Goal: Task Accomplishment & Management: Use online tool/utility

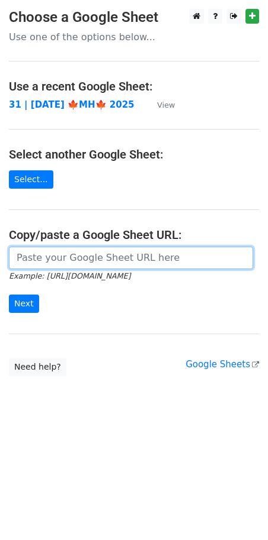
click at [92, 250] on input "url" at bounding box center [131, 258] width 244 height 22
paste input "[URL][DOMAIN_NAME]"
type input "https://docs.google.com/spreadsheets/d/1u36yn5mXR_cHKkSfYTvBTDB7NmJcG6DNPeEuVDI…"
click at [9, 295] on input "Next" at bounding box center [24, 304] width 30 height 18
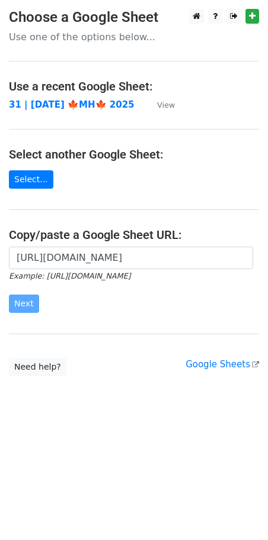
scroll to position [0, 0]
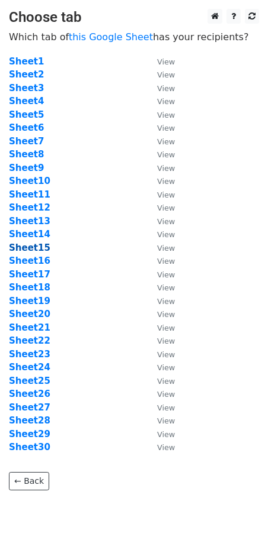
click at [31, 249] on strong "Sheet15" at bounding box center [29, 248] width 41 height 11
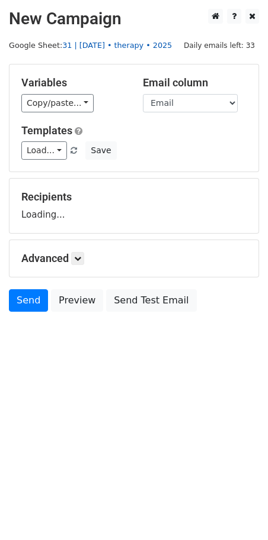
click at [104, 49] on link "31 | oct 15 • therapy • 2025" at bounding box center [117, 45] width 110 height 9
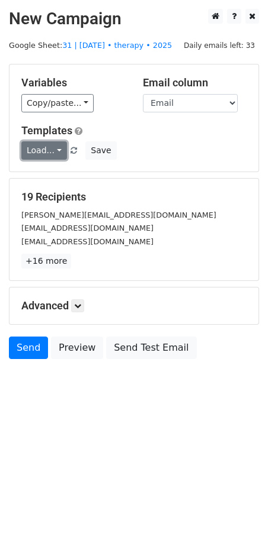
click at [53, 153] on link "Load..." at bounding box center [44, 150] width 46 height 18
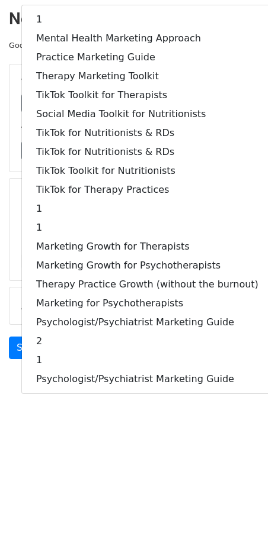
click at [114, 455] on html "New Campaign Daily emails left: 33 Google Sheet: 31 | oct 15 • therapy • 2025 V…" at bounding box center [134, 270] width 268 height 540
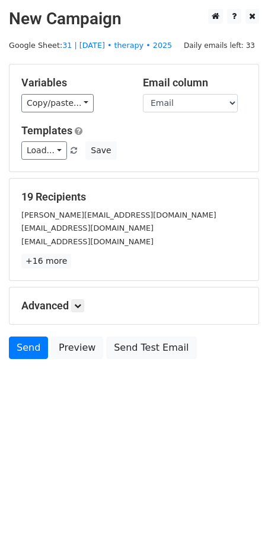
click at [73, 455] on html "New Campaign Daily emails left: 33 Google Sheet: 31 | oct 15 • therapy • 2025 V…" at bounding box center [134, 270] width 268 height 540
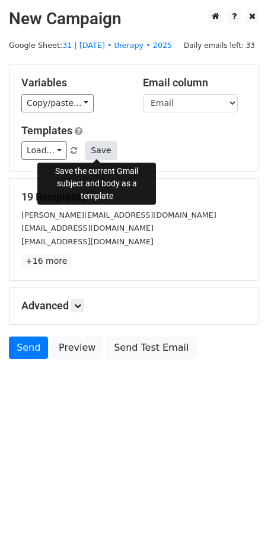
click at [96, 143] on button "Save" at bounding box center [100, 150] width 31 height 18
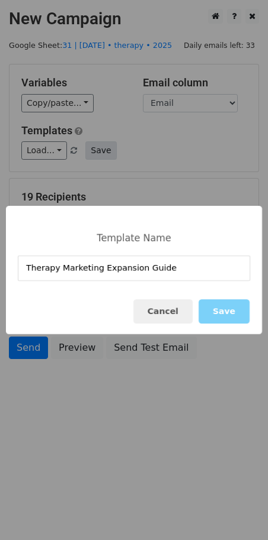
type input "Therapy Marketing Expansion Guide"
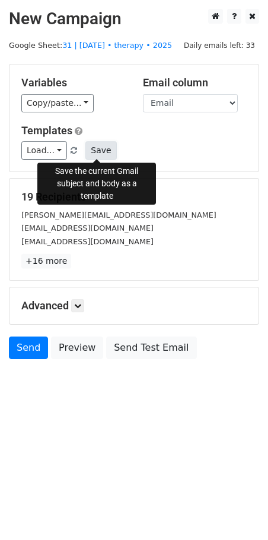
click at [96, 152] on button "Save" at bounding box center [100, 150] width 31 height 18
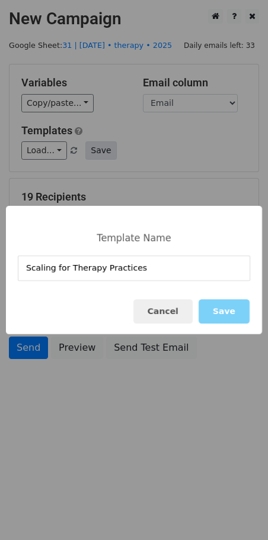
type input "Scaling for Therapy Practices"
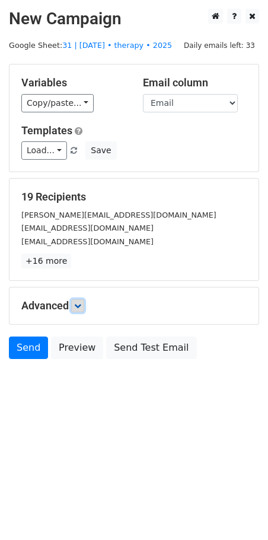
click at [83, 306] on link at bounding box center [77, 306] width 13 height 13
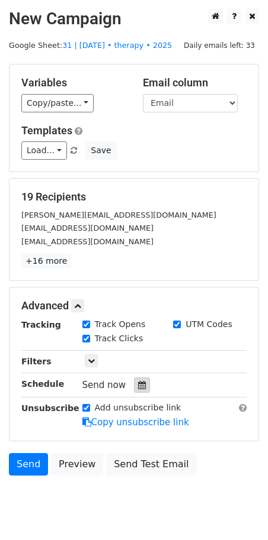
click at [138, 385] on icon at bounding box center [142, 385] width 8 height 8
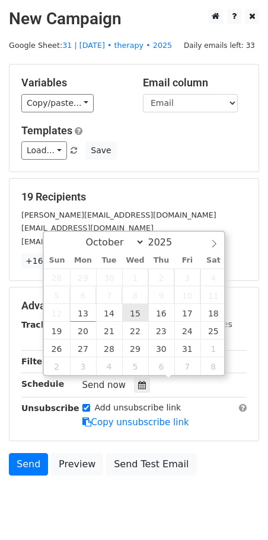
type input "2025-10-15 12:00"
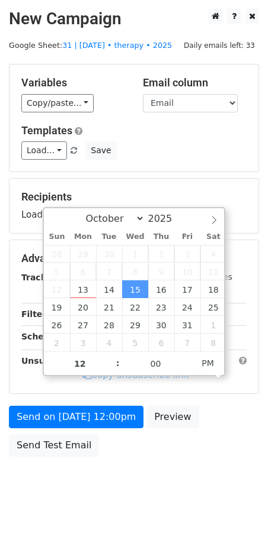
click at [101, 397] on form "Variables Copy/paste... {{Name}} {{Email}} Email column Name Email Templates Lo…" at bounding box center [134, 263] width 250 height 399
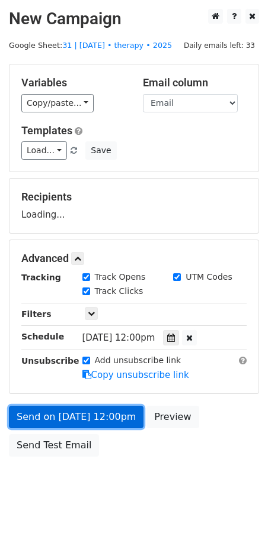
click at [96, 422] on link "Send on Oct 15 at 12:00pm" at bounding box center [76, 417] width 134 height 22
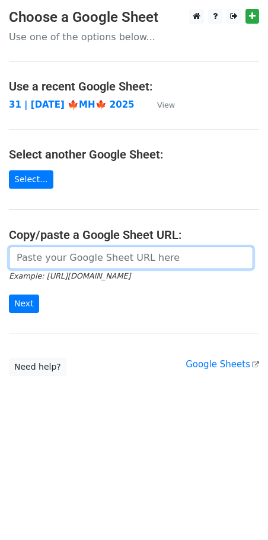
click at [96, 259] on input "url" at bounding box center [131, 258] width 244 height 22
paste input "https://docs.google.com/spreadsheets/d/1u36yn5mXR_cHKkSfYTvBTDB7NmJcG6DNPeEuVDI…"
type input "https://docs.google.com/spreadsheets/d/1u36yn5mXR_cHKkSfYTvBTDB7NmJcG6DNPeEuVDI…"
click at [9, 295] on input "Next" at bounding box center [24, 304] width 30 height 18
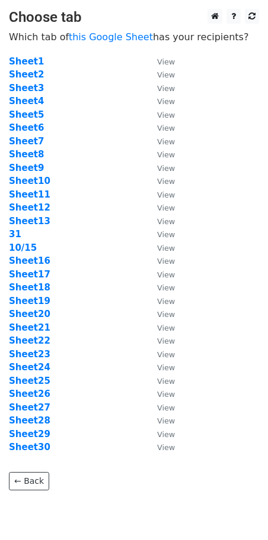
click at [31, 266] on td "Sheet16" at bounding box center [77, 262] width 136 height 14
click at [28, 260] on strong "Sheet16" at bounding box center [29, 261] width 41 height 11
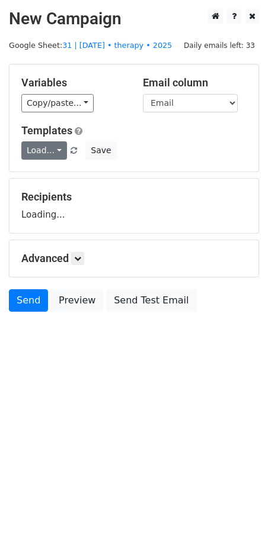
click at [46, 153] on link "Load..." at bounding box center [44, 150] width 46 height 18
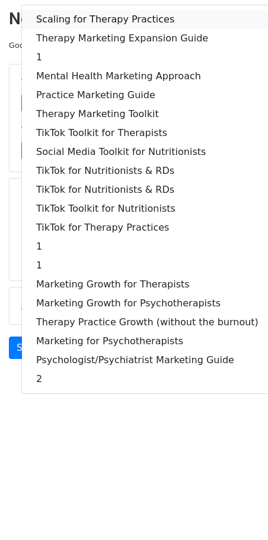
click at [78, 18] on link "Scaling for Therapy Practices" at bounding box center [147, 19] width 250 height 19
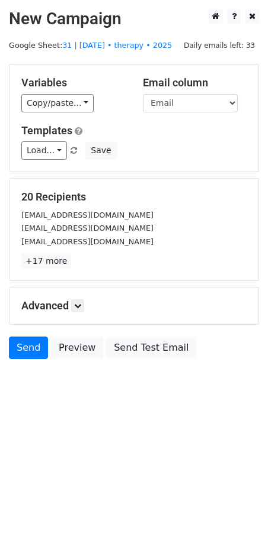
click at [86, 314] on div "Advanced Tracking Track Opens UTM Codes Track Clicks Filters Only include sprea…" at bounding box center [133, 306] width 249 height 37
drag, startPoint x: 81, startPoint y: 307, endPoint x: 100, endPoint y: 329, distance: 29.4
click at [81, 307] on icon at bounding box center [77, 305] width 7 height 7
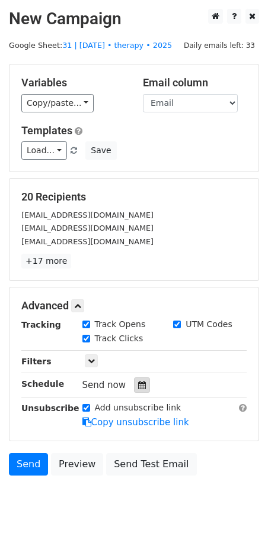
click at [138, 381] on icon at bounding box center [142, 385] width 8 height 8
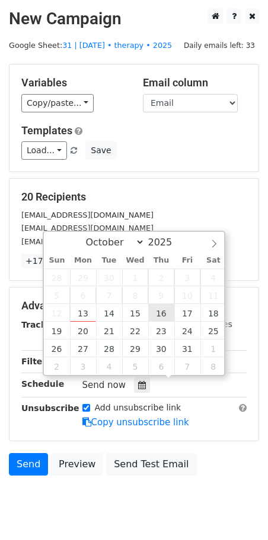
type input "2025-10-16 12:00"
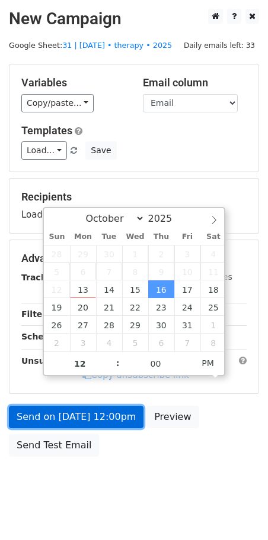
click at [107, 421] on link "Send on Oct 16 at 12:00pm" at bounding box center [76, 417] width 134 height 22
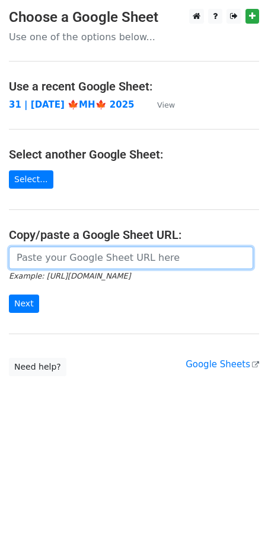
click at [83, 252] on input "url" at bounding box center [131, 258] width 244 height 22
paste input "[URL][DOMAIN_NAME]"
type input "[URL][DOMAIN_NAME]"
click at [9, 295] on input "Next" at bounding box center [24, 304] width 30 height 18
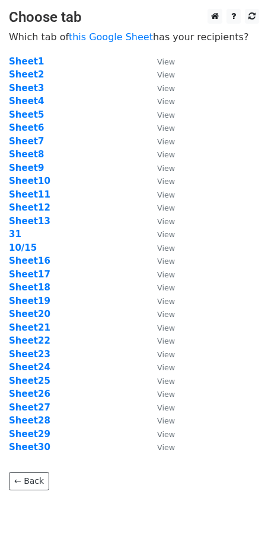
click at [28, 279] on td "Sheet17" at bounding box center [77, 275] width 136 height 14
click at [30, 276] on strong "Sheet17" at bounding box center [29, 274] width 41 height 11
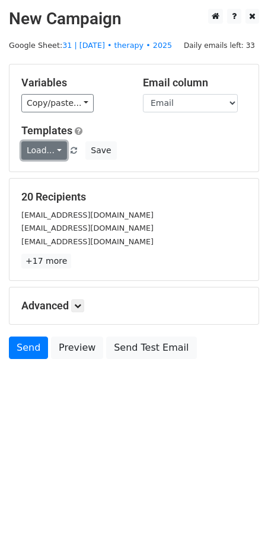
click at [52, 147] on link "Load..." at bounding box center [44, 150] width 46 height 18
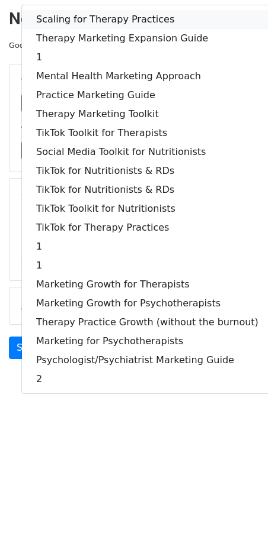
click at [89, 12] on link "Scaling for Therapy Practices" at bounding box center [147, 19] width 250 height 19
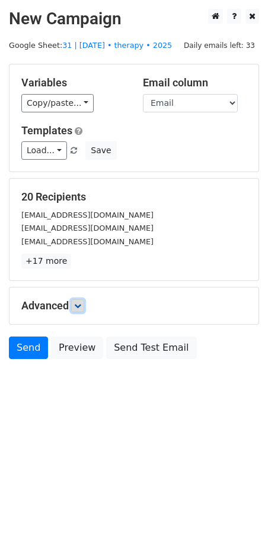
click at [79, 300] on link at bounding box center [77, 306] width 13 height 13
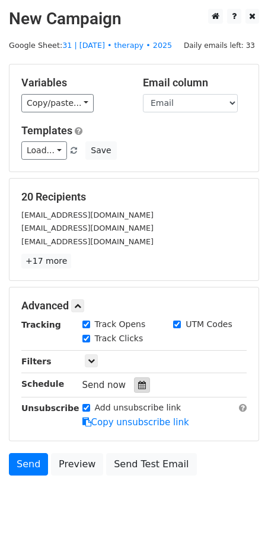
click at [141, 387] on div at bounding box center [142, 385] width 16 height 15
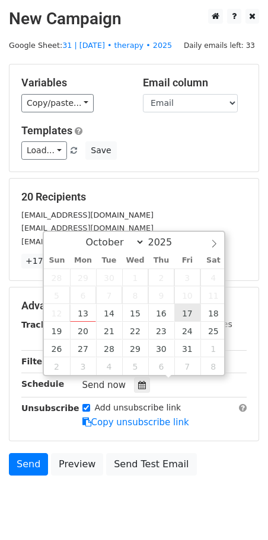
type input "2025-10-17 12:00"
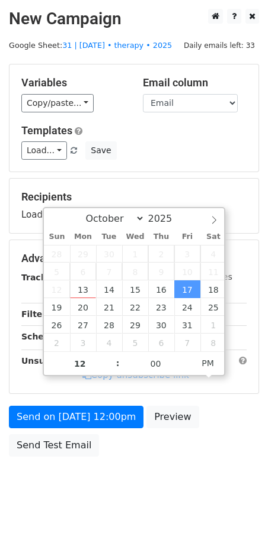
click at [102, 400] on form "Variables Copy/paste... {{Name}} {{Email}} Email column Name Email Templates Lo…" at bounding box center [134, 263] width 250 height 399
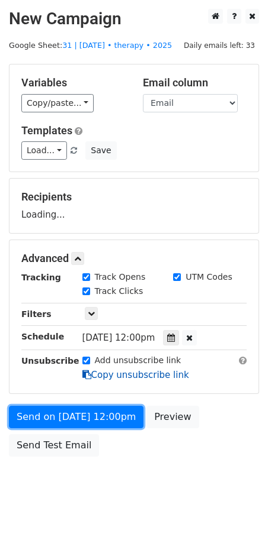
click at [81, 416] on form "Variables Copy/paste... {{Name}} {{Email}} Email column Name Email Templates Lo…" at bounding box center [134, 263] width 250 height 399
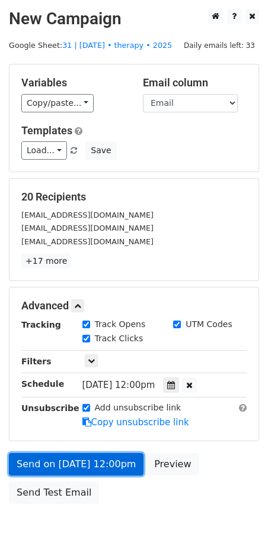
click at [52, 464] on link "Send on Oct 17 at 12:00pm" at bounding box center [76, 464] width 134 height 22
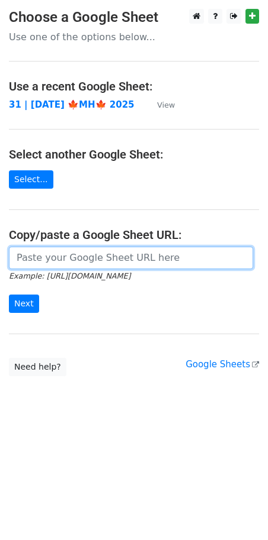
click at [86, 255] on input "url" at bounding box center [131, 258] width 244 height 22
paste input "[URL][DOMAIN_NAME]"
type input "[URL][DOMAIN_NAME]"
click at [9, 295] on input "Next" at bounding box center [24, 304] width 30 height 18
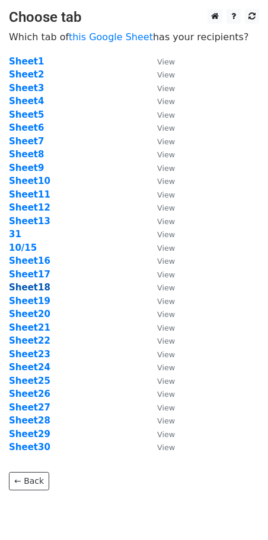
click at [34, 289] on strong "Sheet18" at bounding box center [29, 287] width 41 height 11
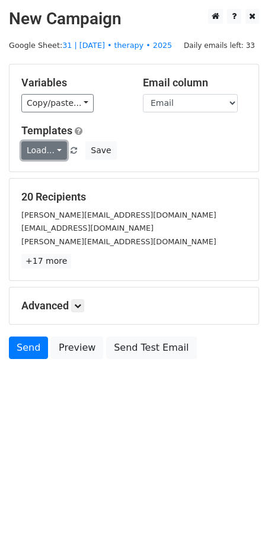
click at [50, 153] on link "Load..." at bounding box center [44, 150] width 46 height 18
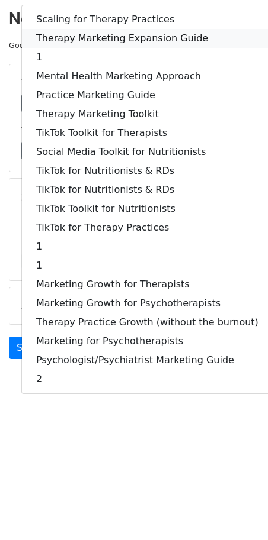
click at [92, 42] on link "Therapy Marketing Expansion Guide" at bounding box center [147, 38] width 250 height 19
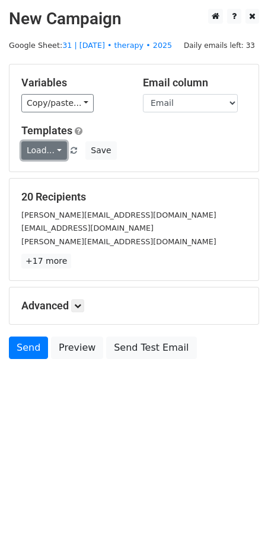
click at [44, 152] on link "Load..." at bounding box center [44, 150] width 46 height 18
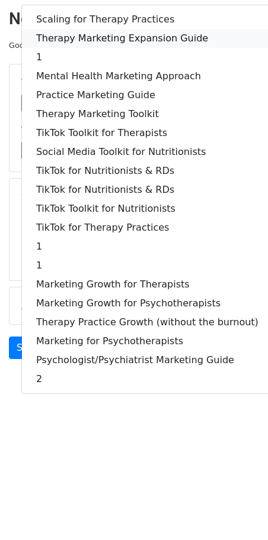
click at [86, 43] on link "Therapy Marketing Expansion Guide" at bounding box center [147, 38] width 250 height 19
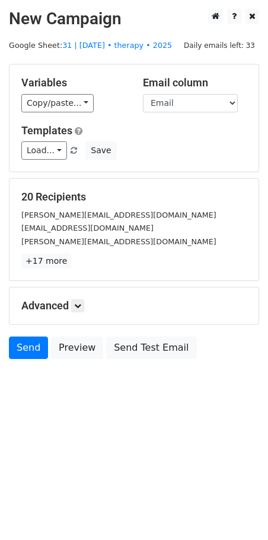
click at [79, 315] on div "Advanced Tracking Track Opens UTM Codes Track Clicks Filters Only include sprea…" at bounding box center [133, 306] width 249 height 37
click at [79, 305] on icon at bounding box center [77, 305] width 7 height 7
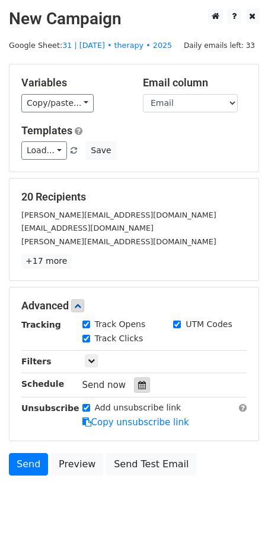
click at [138, 381] on icon at bounding box center [142, 385] width 8 height 8
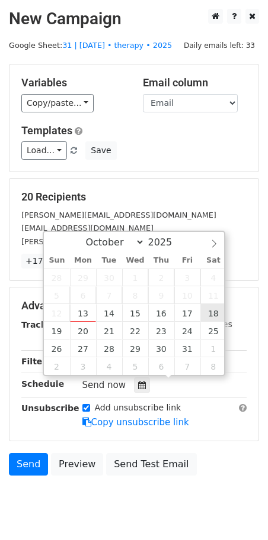
type input "2025-10-18 12:00"
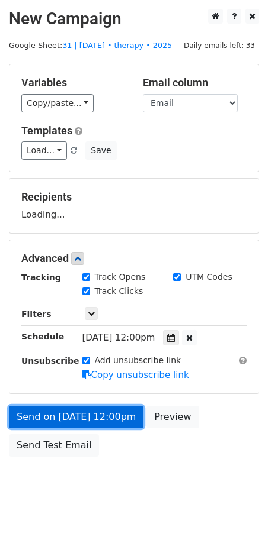
click at [112, 406] on link "Send on Oct 18 at 12:00pm" at bounding box center [76, 417] width 134 height 22
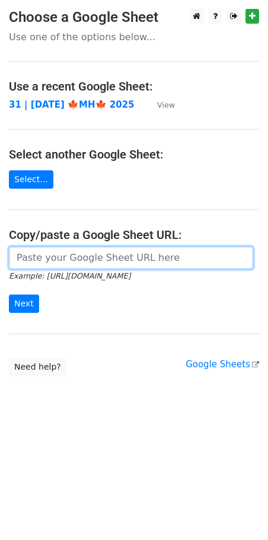
click at [107, 262] on input "url" at bounding box center [131, 258] width 244 height 22
paste input "[URL][DOMAIN_NAME]"
type input "[URL][DOMAIN_NAME]"
click at [9, 295] on input "Next" at bounding box center [24, 304] width 30 height 18
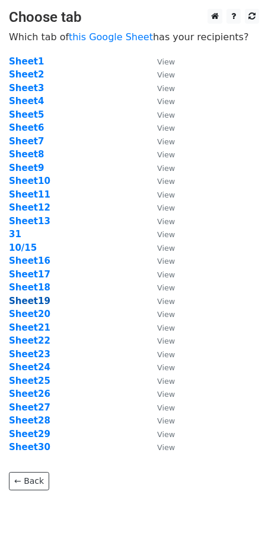
click at [28, 301] on strong "Sheet19" at bounding box center [29, 301] width 41 height 11
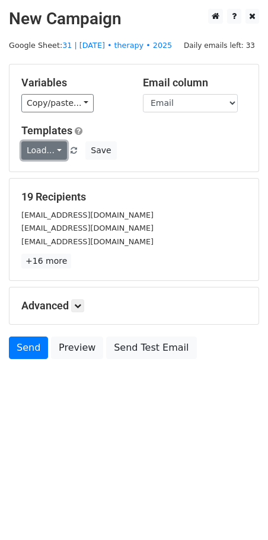
click at [45, 144] on link "Load..." at bounding box center [44, 150] width 46 height 18
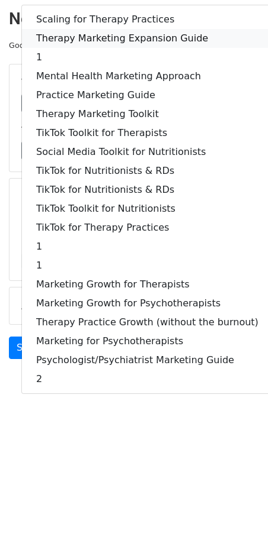
click at [118, 32] on link "Therapy Marketing Expansion Guide" at bounding box center [147, 38] width 250 height 19
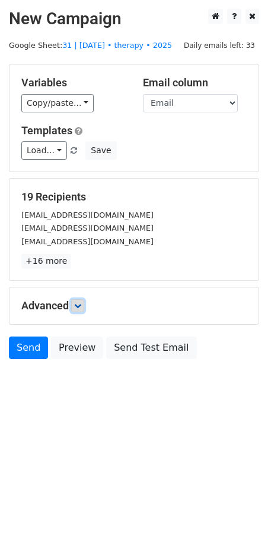
click at [74, 307] on link at bounding box center [77, 306] width 13 height 13
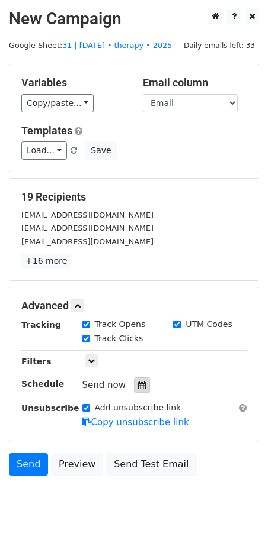
click at [134, 379] on div at bounding box center [142, 385] width 16 height 15
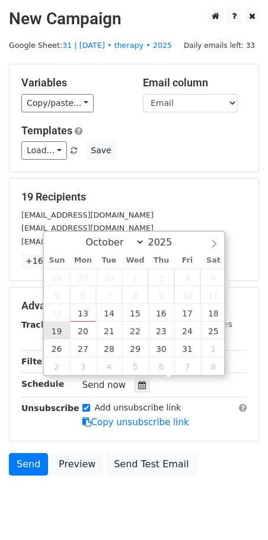
type input "2025-10-19 12:00"
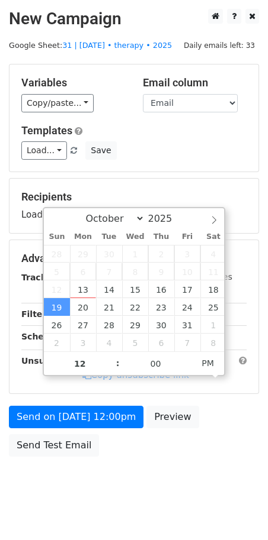
click at [55, 401] on form "Variables Copy/paste... {{Name}} {{Email}} Email column Name Email Templates Lo…" at bounding box center [134, 263] width 250 height 399
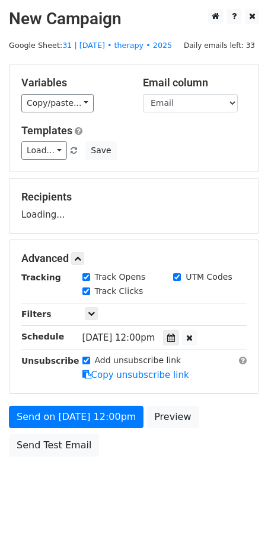
click at [34, 427] on form "Variables Copy/paste... {{Name}} {{Email}} Email column Name Email Templates Lo…" at bounding box center [134, 263] width 250 height 399
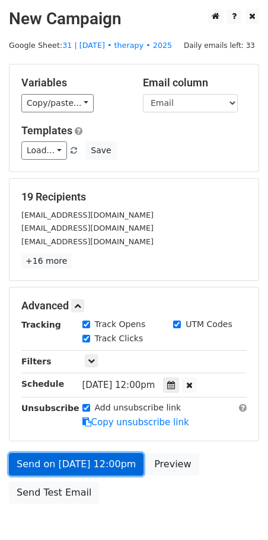
click at [40, 456] on link "Send on Oct 19 at 12:00pm" at bounding box center [76, 464] width 134 height 22
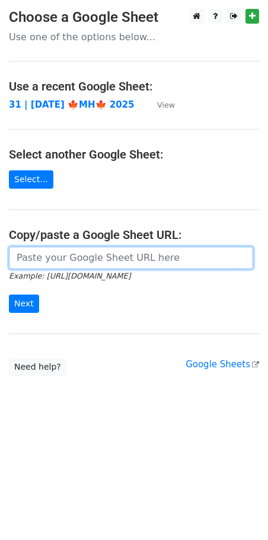
click at [114, 261] on input "url" at bounding box center [131, 258] width 244 height 22
paste input "https://docs.google.com/spreadsheets/d/1u36yn5mXR_cHKkSfYTvBTDB7NmJcG6DNPeEuVDI…"
type input "https://docs.google.com/spreadsheets/d/1u36yn5mXR_cHKkSfYTvBTDB7NmJcG6DNPeEuVDI…"
click at [9, 295] on input "Next" at bounding box center [24, 304] width 30 height 18
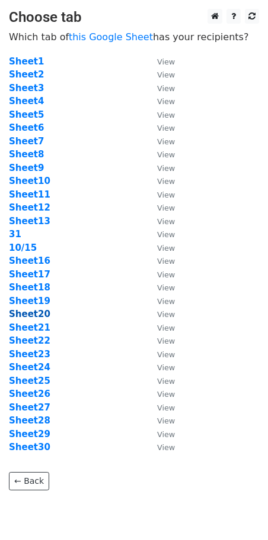
click at [30, 318] on strong "Sheet20" at bounding box center [29, 314] width 41 height 11
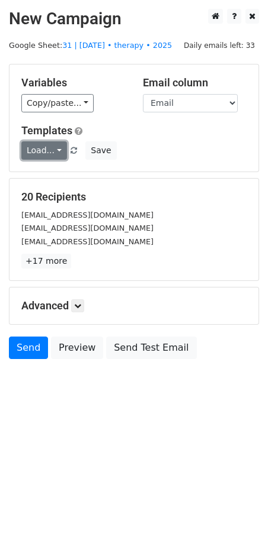
click at [41, 144] on link "Load..." at bounding box center [44, 150] width 46 height 18
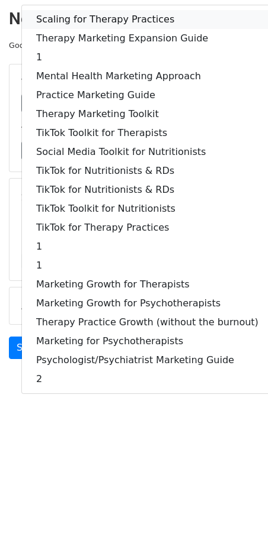
click at [102, 18] on link "Scaling for Therapy Practices" at bounding box center [147, 19] width 250 height 19
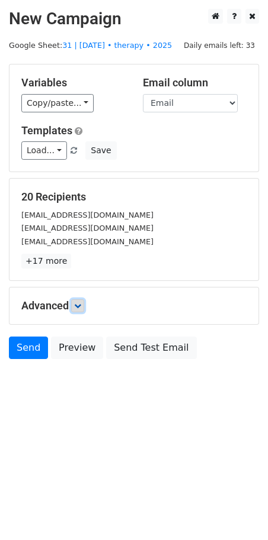
click at [81, 306] on icon at bounding box center [77, 305] width 7 height 7
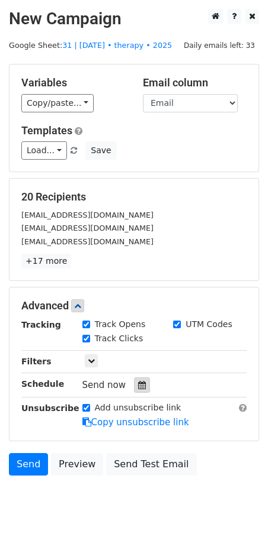
click at [140, 385] on div at bounding box center [142, 385] width 16 height 15
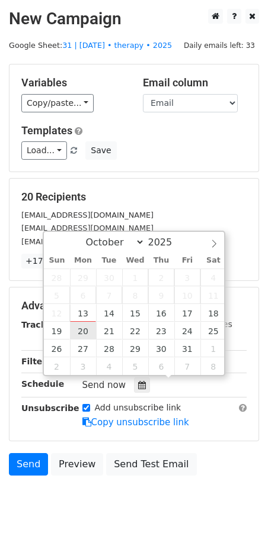
type input "2025-10-20 12:00"
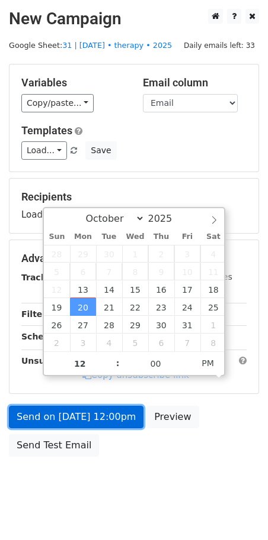
click at [84, 411] on link "Send on Oct 20 at 12:00pm" at bounding box center [76, 417] width 134 height 22
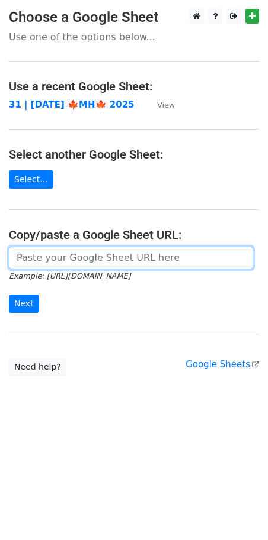
click at [89, 255] on input "url" at bounding box center [131, 258] width 244 height 22
paste input "https://docs.google.com/spreadsheets/d/1u36yn5mXR_cHKkSfYTvBTDB7NmJcG6DNPeEuVDI…"
type input "https://docs.google.com/spreadsheets/d/1u36yn5mXR_cHKkSfYTvBTDB7NmJcG6DNPeEuVDI…"
click at [9, 295] on input "Next" at bounding box center [24, 304] width 30 height 18
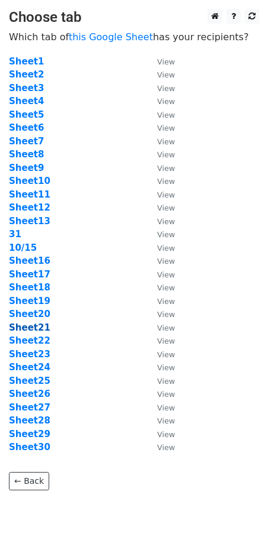
click at [38, 326] on strong "Sheet21" at bounding box center [29, 328] width 41 height 11
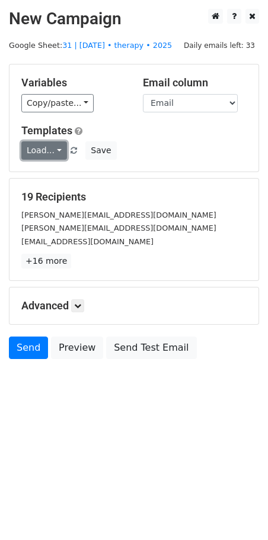
click at [44, 155] on link "Load..." at bounding box center [44, 150] width 46 height 18
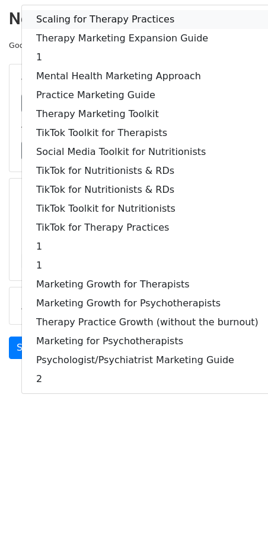
click at [77, 13] on link "Scaling for Therapy Practices" at bounding box center [147, 19] width 250 height 19
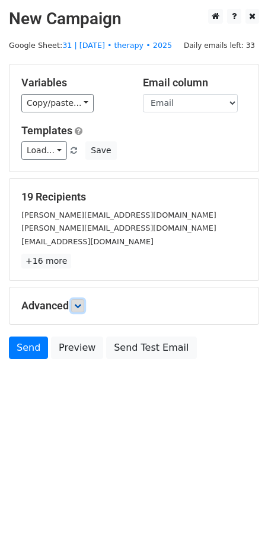
click at [81, 304] on icon at bounding box center [77, 305] width 7 height 7
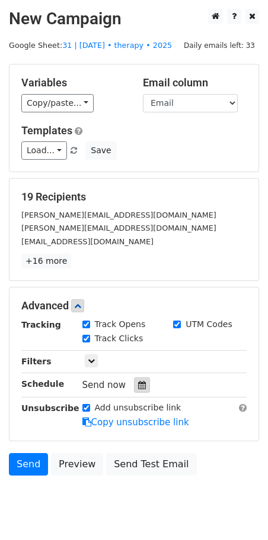
click at [138, 387] on icon at bounding box center [142, 385] width 8 height 8
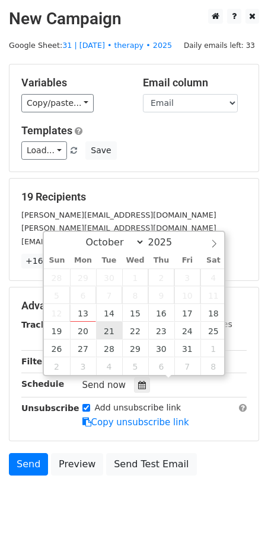
type input "2025-10-21 12:00"
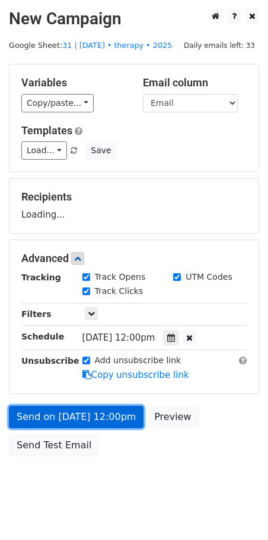
click at [95, 410] on link "Send on Oct 21 at 12:00pm" at bounding box center [76, 417] width 134 height 22
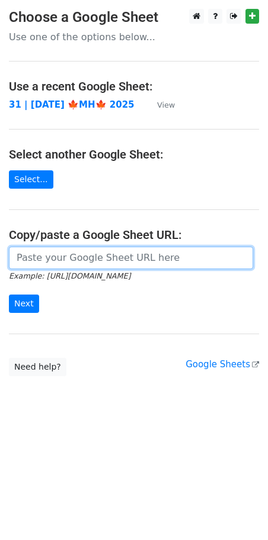
click at [66, 251] on input "url" at bounding box center [131, 258] width 244 height 22
paste input "[URL][DOMAIN_NAME]"
type input "[URL][DOMAIN_NAME]"
click at [9, 295] on input "Next" at bounding box center [24, 304] width 30 height 18
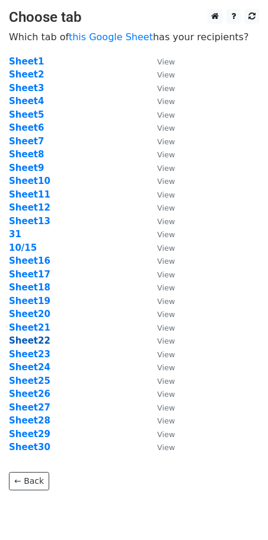
click at [34, 342] on strong "Sheet22" at bounding box center [29, 341] width 41 height 11
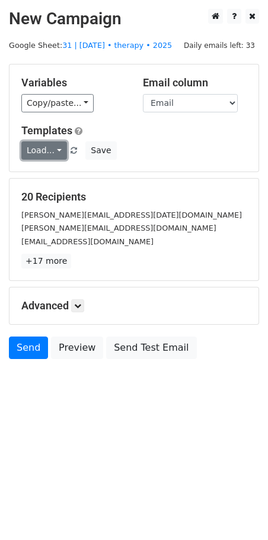
click at [52, 152] on link "Load..." at bounding box center [44, 150] width 46 height 18
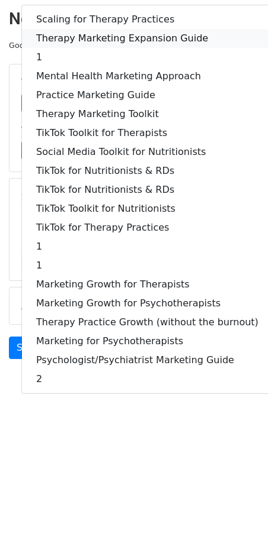
click at [113, 33] on link "Therapy Marketing Expansion Guide" at bounding box center [147, 38] width 250 height 19
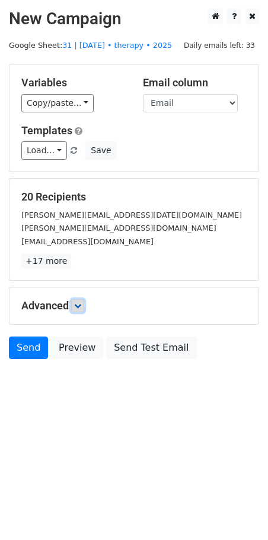
click at [81, 304] on icon at bounding box center [77, 305] width 7 height 7
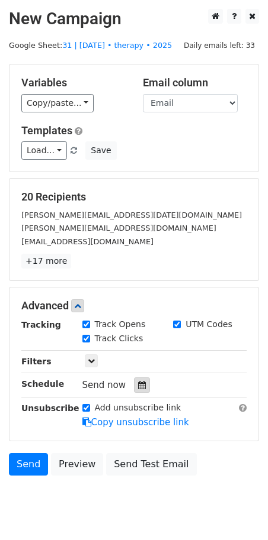
click at [138, 381] on icon at bounding box center [142, 385] width 8 height 8
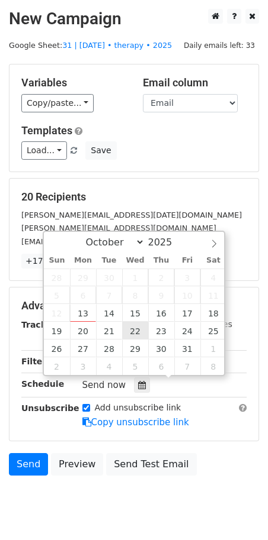
type input "2025-10-22 12:00"
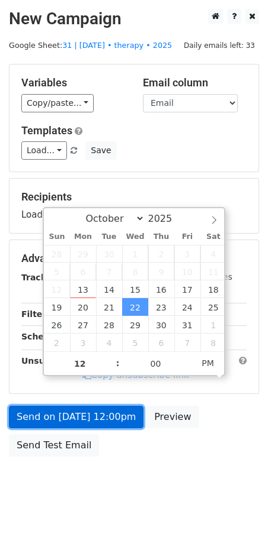
click at [84, 419] on link "Send on Oct 22 at 12:00pm" at bounding box center [76, 417] width 134 height 22
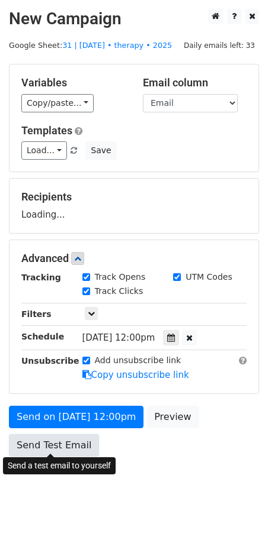
click at [22, 441] on link "Send Test Email" at bounding box center [54, 446] width 90 height 22
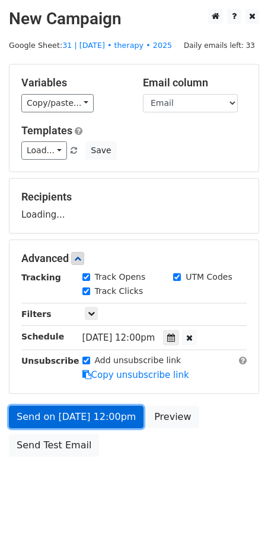
click at [42, 417] on link "Send on Oct 22 at 12:00pm" at bounding box center [76, 417] width 134 height 22
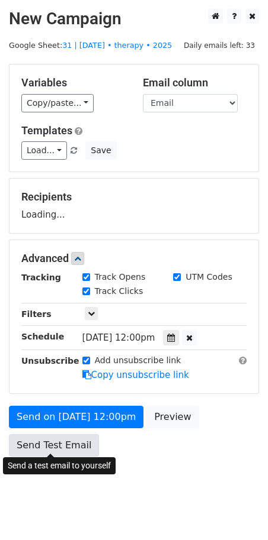
click at [38, 446] on link "Send Test Email" at bounding box center [54, 446] width 90 height 22
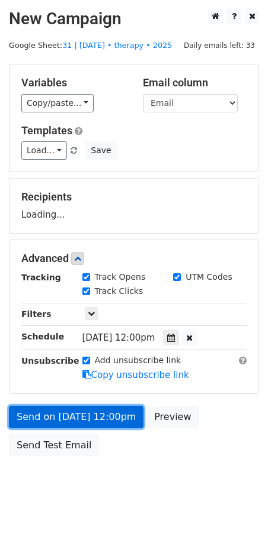
click at [43, 411] on link "Send on Oct 22 at 12:00pm" at bounding box center [76, 417] width 134 height 22
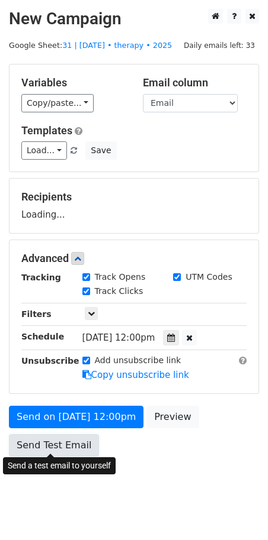
click at [38, 448] on link "Send Test Email" at bounding box center [54, 446] width 90 height 22
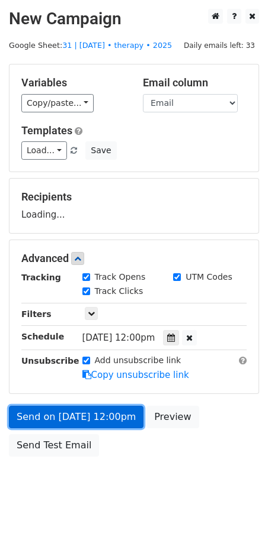
click at [68, 414] on link "Send on Oct 22 at 12:00pm" at bounding box center [76, 417] width 134 height 22
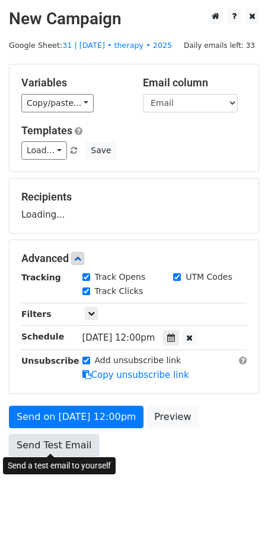
click at [65, 447] on link "Send Test Email" at bounding box center [54, 446] width 90 height 22
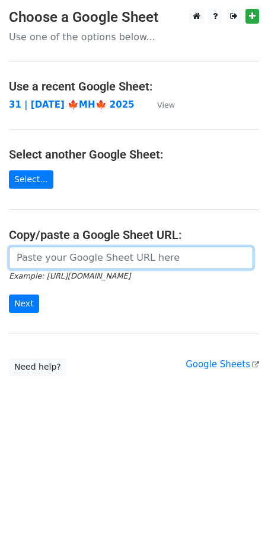
click at [91, 258] on input "url" at bounding box center [131, 258] width 244 height 22
paste input "[URL][DOMAIN_NAME]"
type input "[URL][DOMAIN_NAME]"
click at [9, 295] on input "Next" at bounding box center [24, 304] width 30 height 18
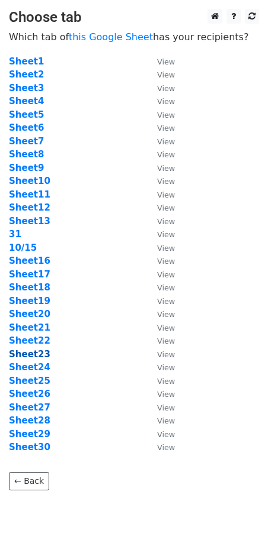
click at [37, 358] on strong "Sheet23" at bounding box center [29, 354] width 41 height 11
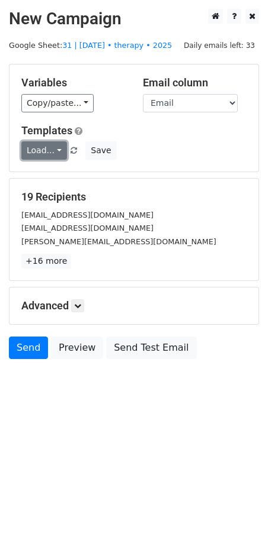
click at [45, 149] on link "Load..." at bounding box center [44, 150] width 46 height 18
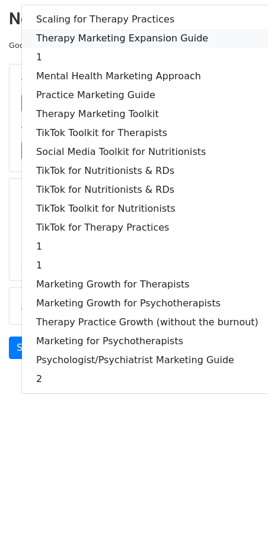
click at [100, 29] on link "Therapy Marketing Expansion Guide" at bounding box center [147, 38] width 250 height 19
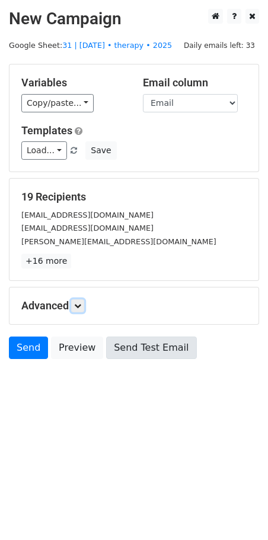
drag, startPoint x: 78, startPoint y: 307, endPoint x: 108, endPoint y: 352, distance: 54.7
click at [79, 307] on icon at bounding box center [77, 305] width 7 height 7
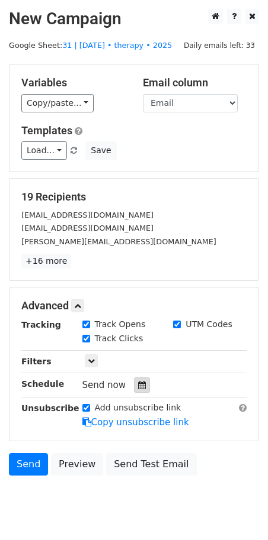
click at [138, 381] on icon at bounding box center [142, 385] width 8 height 8
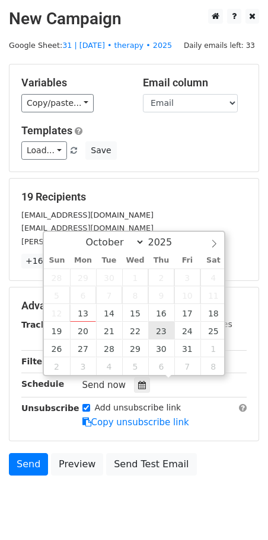
type input "2025-10-23 12:00"
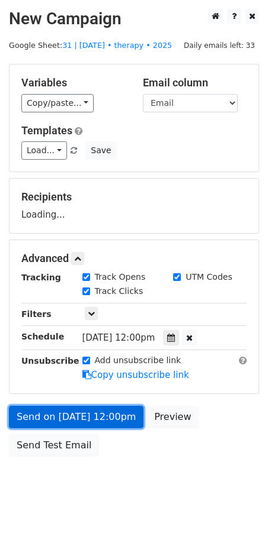
click at [111, 412] on link "Send on Oct 23 at 12:00pm" at bounding box center [76, 417] width 134 height 22
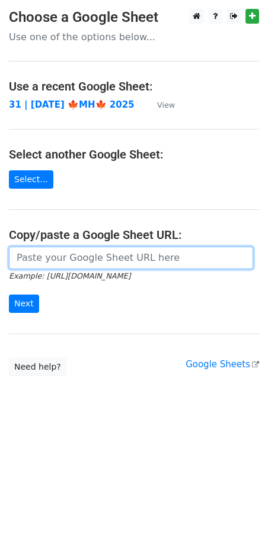
click at [77, 252] on input "url" at bounding box center [131, 258] width 244 height 22
paste input "[URL][DOMAIN_NAME]"
type input "[URL][DOMAIN_NAME]"
click at [9, 295] on input "Next" at bounding box center [24, 304] width 30 height 18
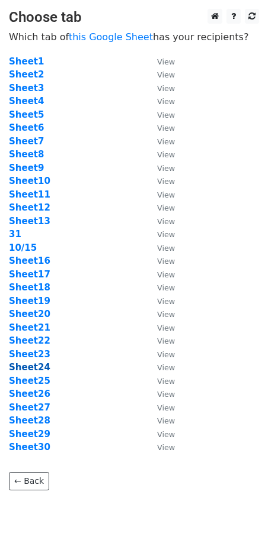
click at [31, 369] on strong "Sheet24" at bounding box center [29, 367] width 41 height 11
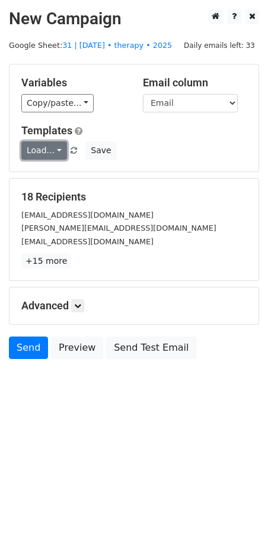
click at [28, 146] on link "Load..." at bounding box center [44, 150] width 46 height 18
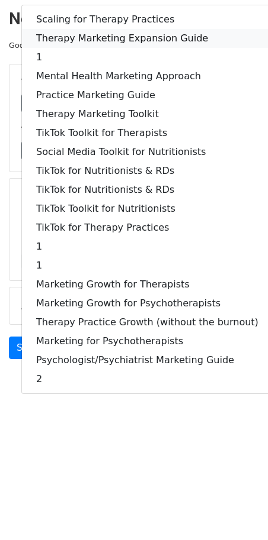
click at [92, 36] on link "Therapy Marketing Expansion Guide" at bounding box center [147, 38] width 250 height 19
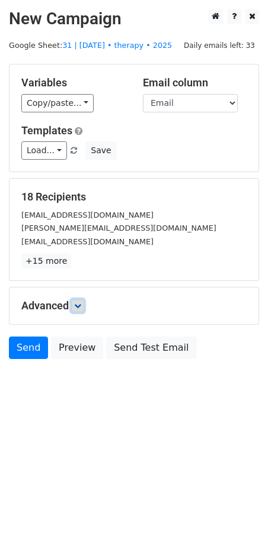
click at [81, 302] on icon at bounding box center [77, 305] width 7 height 7
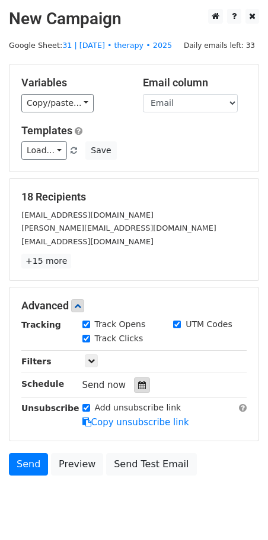
click at [138, 387] on icon at bounding box center [142, 385] width 8 height 8
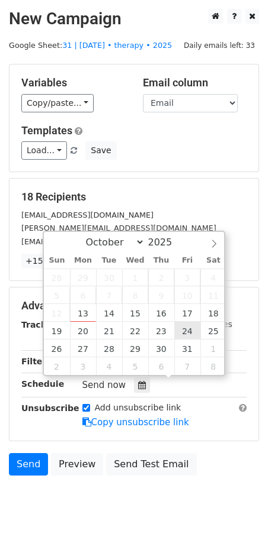
type input "2025-10-24 12:00"
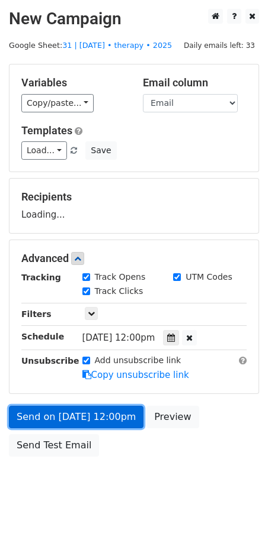
click at [84, 411] on link "Send on Oct 24 at 12:00pm" at bounding box center [76, 417] width 134 height 22
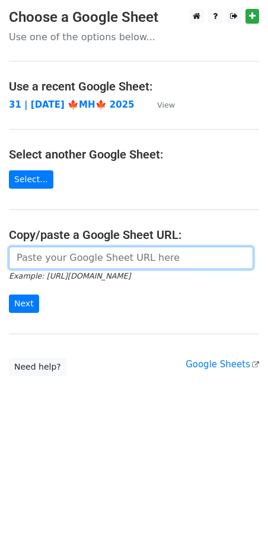
click at [67, 258] on input "url" at bounding box center [131, 258] width 244 height 22
paste input "[URL][DOMAIN_NAME]"
type input "[URL][DOMAIN_NAME]"
click at [9, 295] on input "Next" at bounding box center [24, 304] width 30 height 18
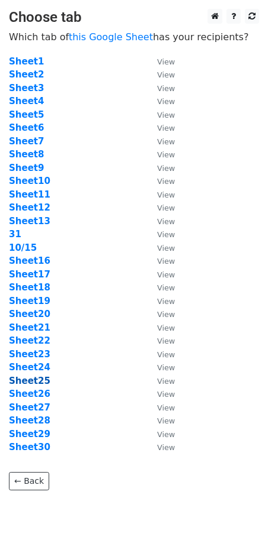
click at [35, 381] on strong "Sheet25" at bounding box center [29, 381] width 41 height 11
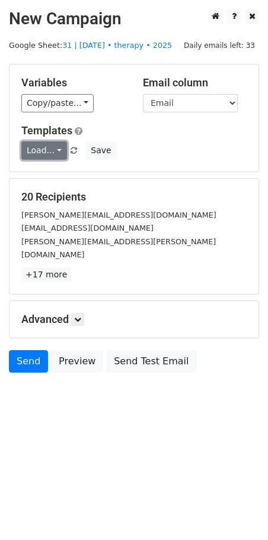
click at [38, 149] on link "Load..." at bounding box center [44, 150] width 46 height 18
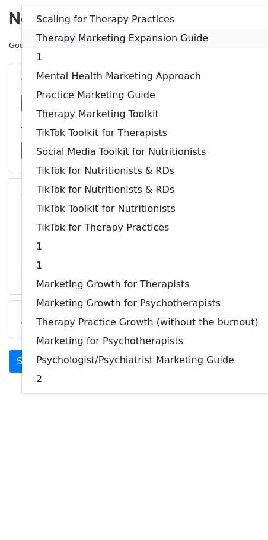
click at [103, 33] on link "Therapy Marketing Expansion Guide" at bounding box center [147, 38] width 250 height 19
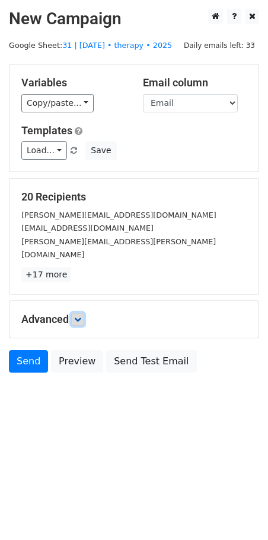
click at [83, 313] on link at bounding box center [77, 319] width 13 height 13
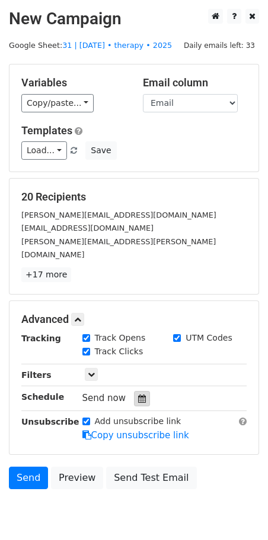
click at [136, 391] on div at bounding box center [142, 398] width 16 height 15
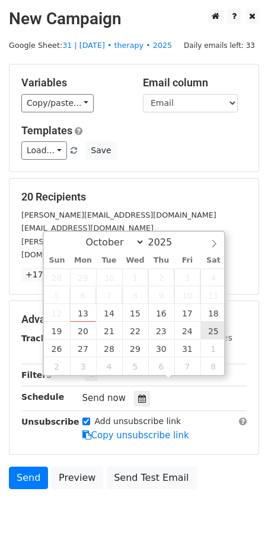
type input "[DATE] 12:00"
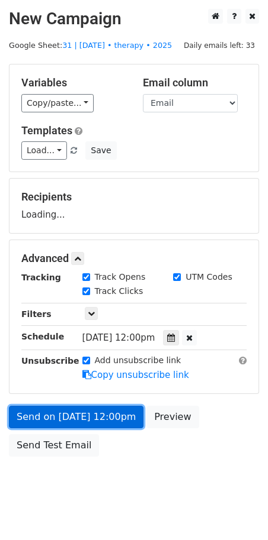
click at [74, 415] on link "Send on [DATE] 12:00pm" at bounding box center [76, 417] width 134 height 22
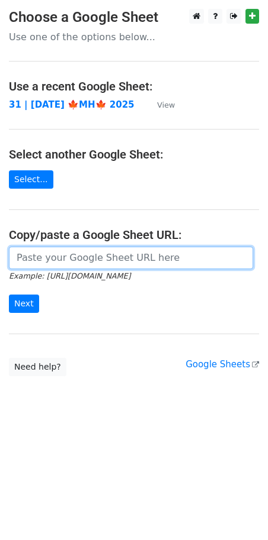
click at [61, 259] on input "url" at bounding box center [131, 258] width 244 height 22
paste input "https://docs.google.com/spreadsheets/d/1u36yn5mXR_cHKkSfYTvBTDB7NmJcG6DNPeEuVDI…"
type input "https://docs.google.com/spreadsheets/d/1u36yn5mXR_cHKkSfYTvBTDB7NmJcG6DNPeEuVDI…"
click at [9, 295] on input "Next" at bounding box center [24, 304] width 30 height 18
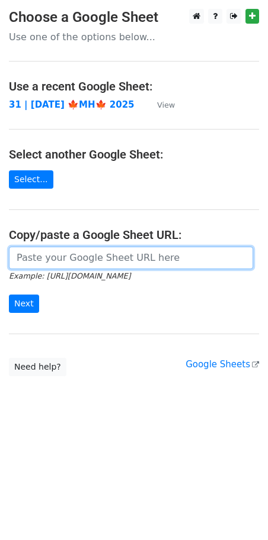
click at [89, 256] on input "url" at bounding box center [131, 258] width 244 height 22
paste input "[URL][DOMAIN_NAME]"
type input "https://docs.google.com/spreadsheets/d/1u36yn5mXR_cHKkSfYTvBTDB7NmJcG6DNPeEuVDI…"
click at [9, 295] on input "Next" at bounding box center [24, 304] width 30 height 18
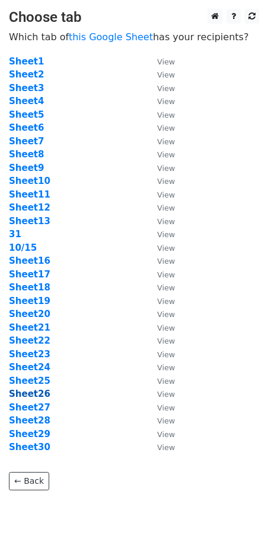
click at [39, 398] on strong "Sheet26" at bounding box center [29, 394] width 41 height 11
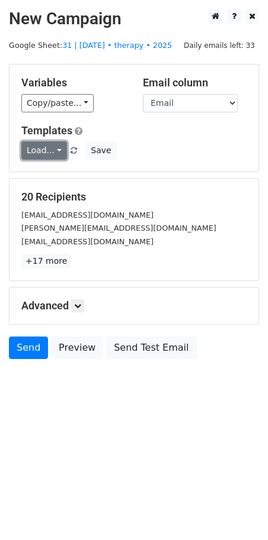
click at [52, 152] on link "Load..." at bounding box center [44, 150] width 46 height 18
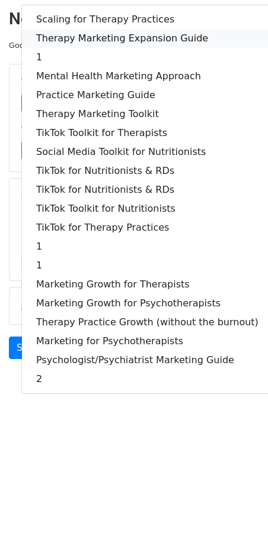
click at [110, 30] on link "Therapy Marketing Expansion Guide" at bounding box center [147, 38] width 250 height 19
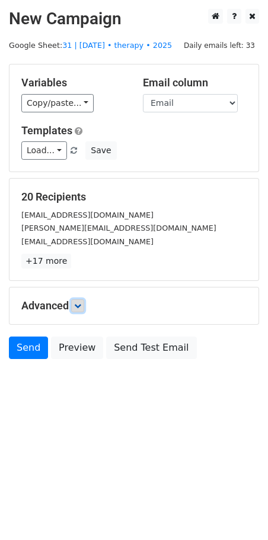
click at [83, 302] on link at bounding box center [77, 306] width 13 height 13
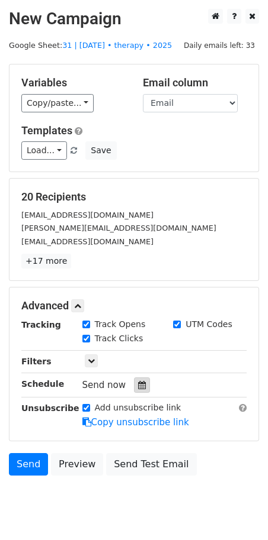
click at [138, 387] on icon at bounding box center [142, 385] width 8 height 8
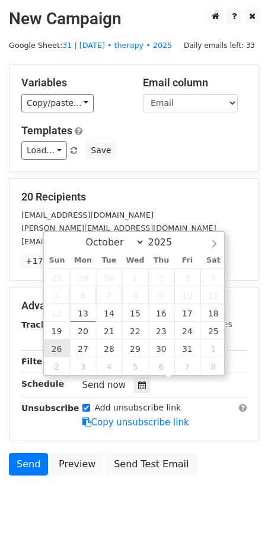
type input "2025-10-26 12:00"
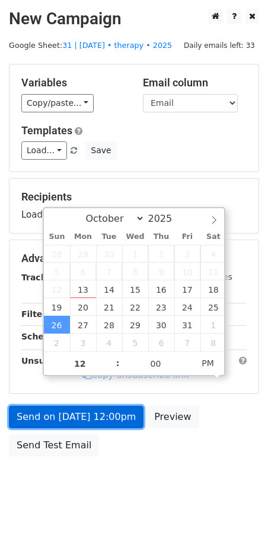
click at [66, 411] on link "Send on Oct 26 at 12:00pm" at bounding box center [76, 417] width 134 height 22
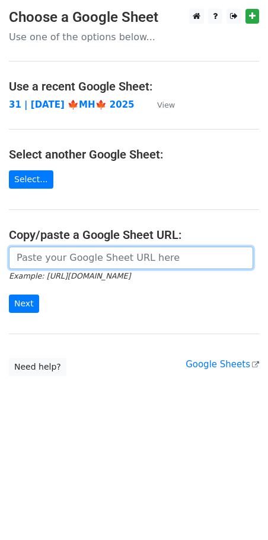
click at [79, 265] on input "url" at bounding box center [131, 258] width 244 height 22
paste input "[URL][DOMAIN_NAME]"
type input "[URL][DOMAIN_NAME]"
click at [9, 295] on input "Next" at bounding box center [24, 304] width 30 height 18
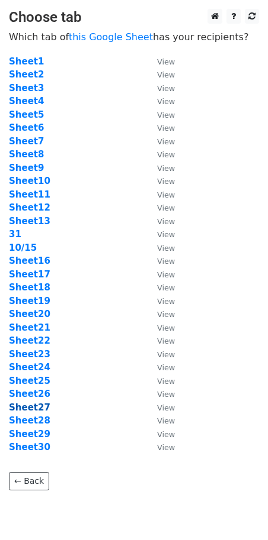
click at [27, 404] on strong "Sheet27" at bounding box center [29, 408] width 41 height 11
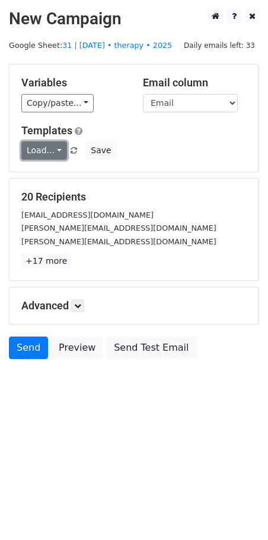
click at [44, 153] on link "Load..." at bounding box center [44, 150] width 46 height 18
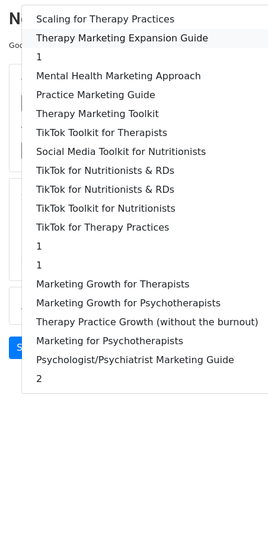
click at [114, 34] on link "Therapy Marketing Expansion Guide" at bounding box center [147, 38] width 250 height 19
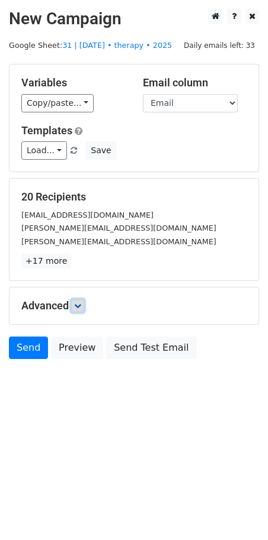
click at [78, 305] on icon at bounding box center [77, 305] width 7 height 7
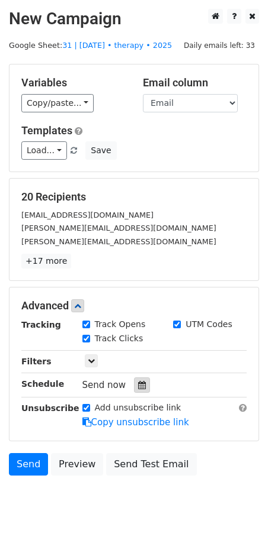
click at [138, 381] on icon at bounding box center [142, 385] width 8 height 8
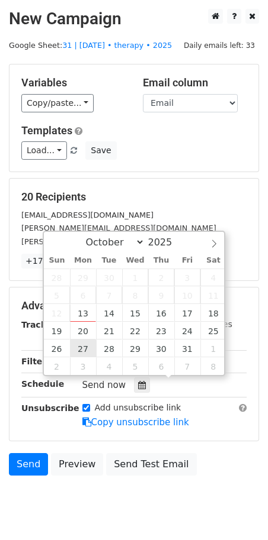
type input "[DATE] 12:00"
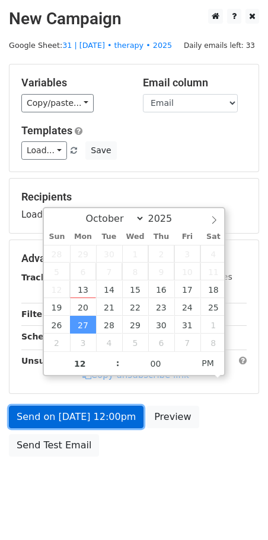
click at [75, 410] on link "Send on [DATE] 12:00pm" at bounding box center [76, 417] width 134 height 22
